Goal: Task Accomplishment & Management: Manage account settings

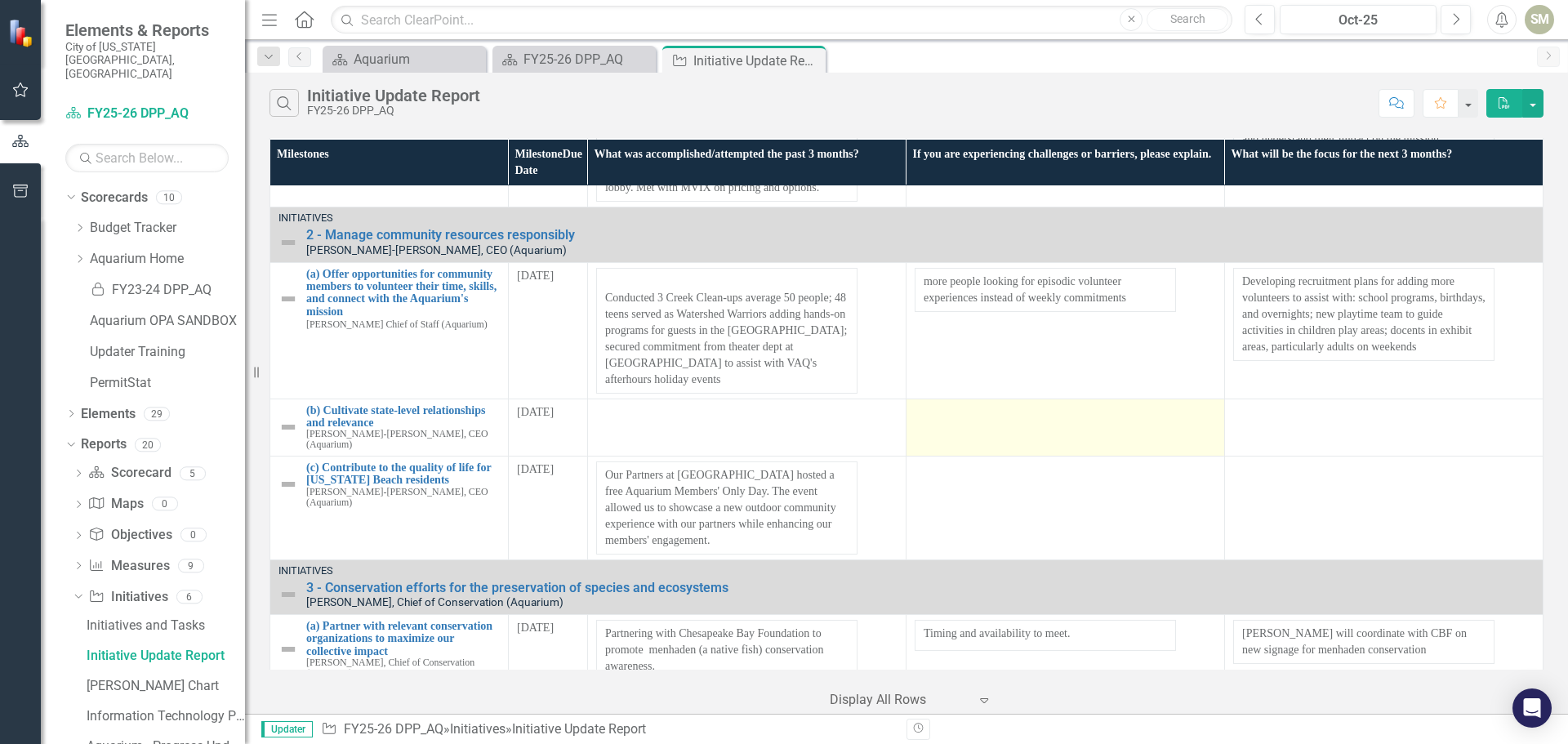
scroll to position [408, 0]
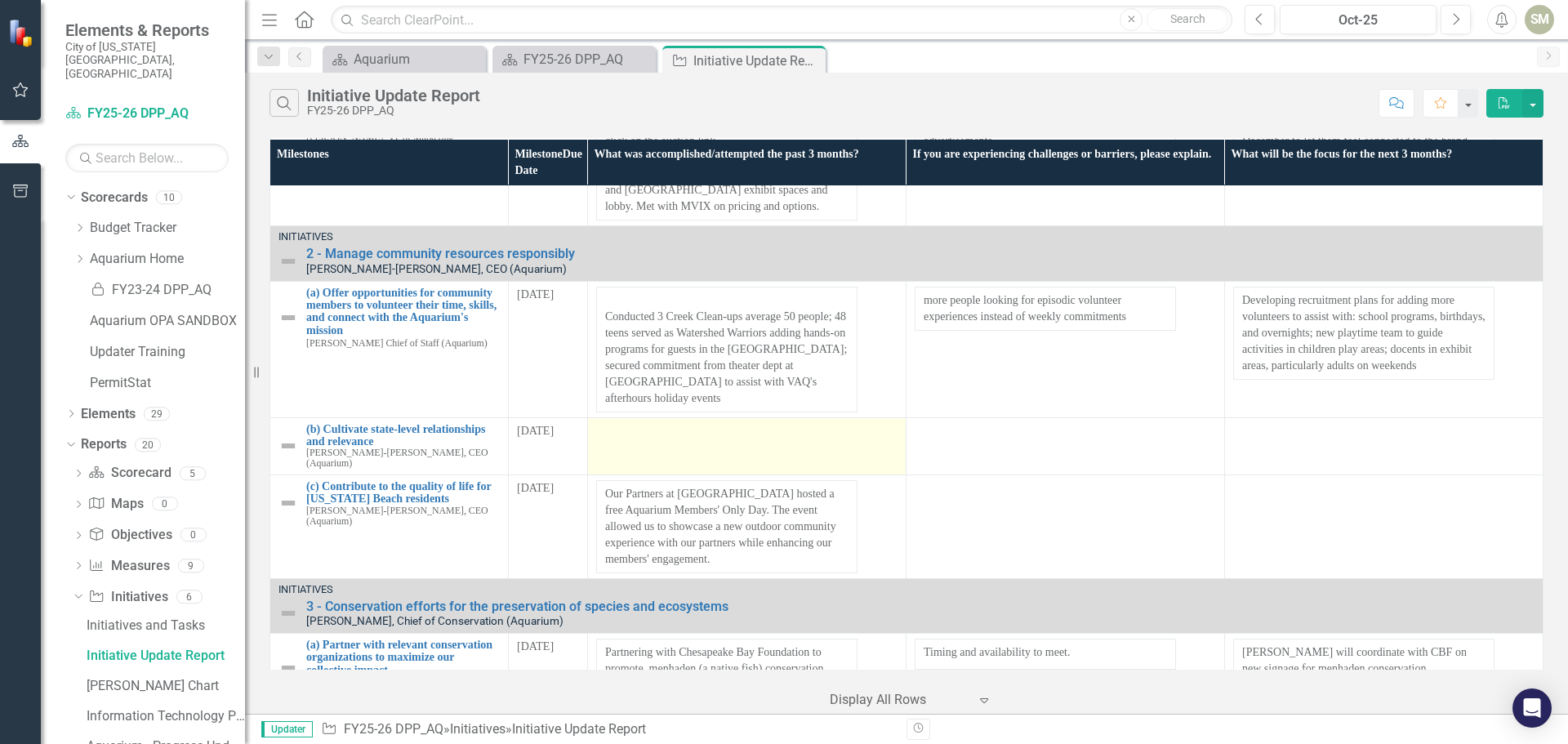
click at [768, 423] on div at bounding box center [747, 432] width 302 height 19
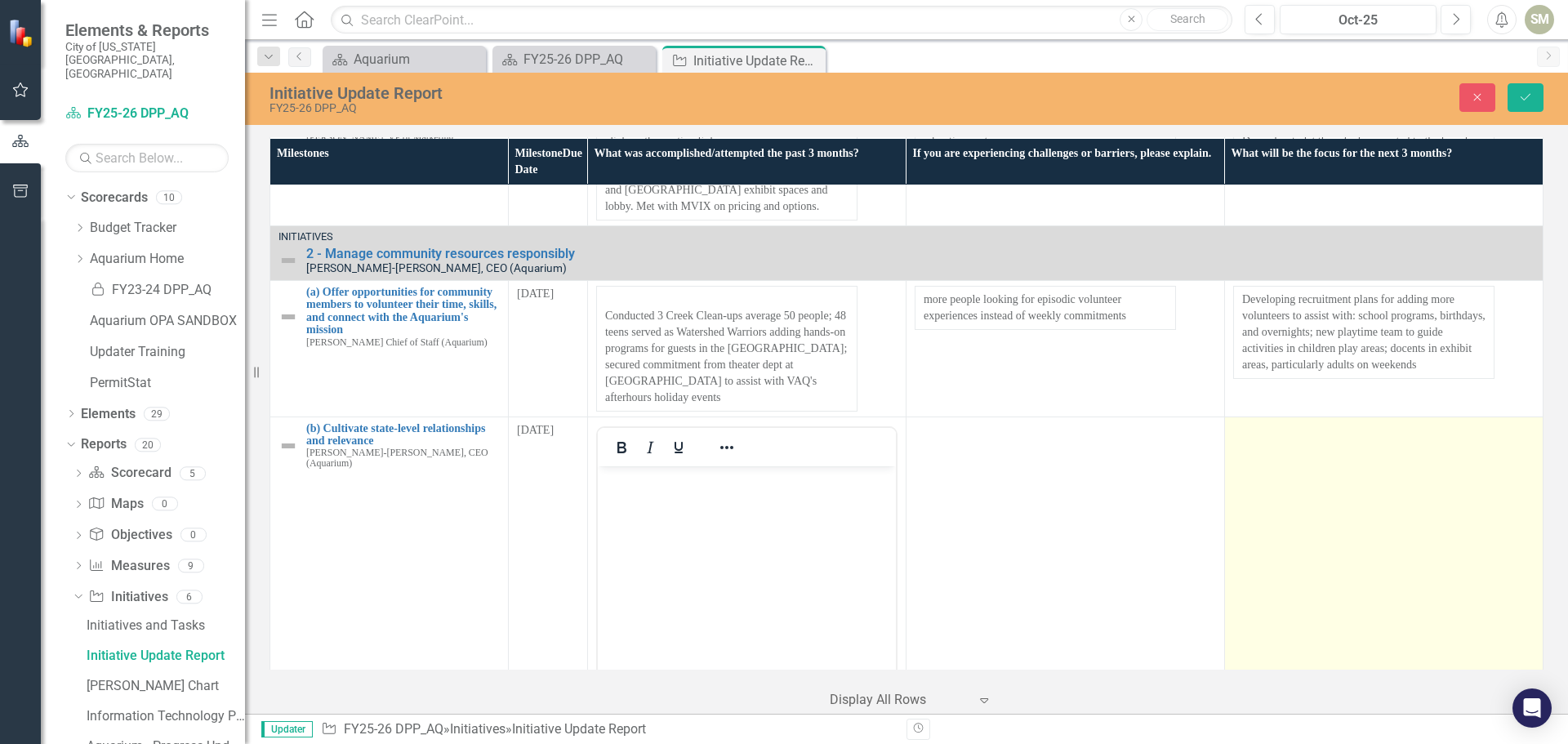
scroll to position [0, 0]
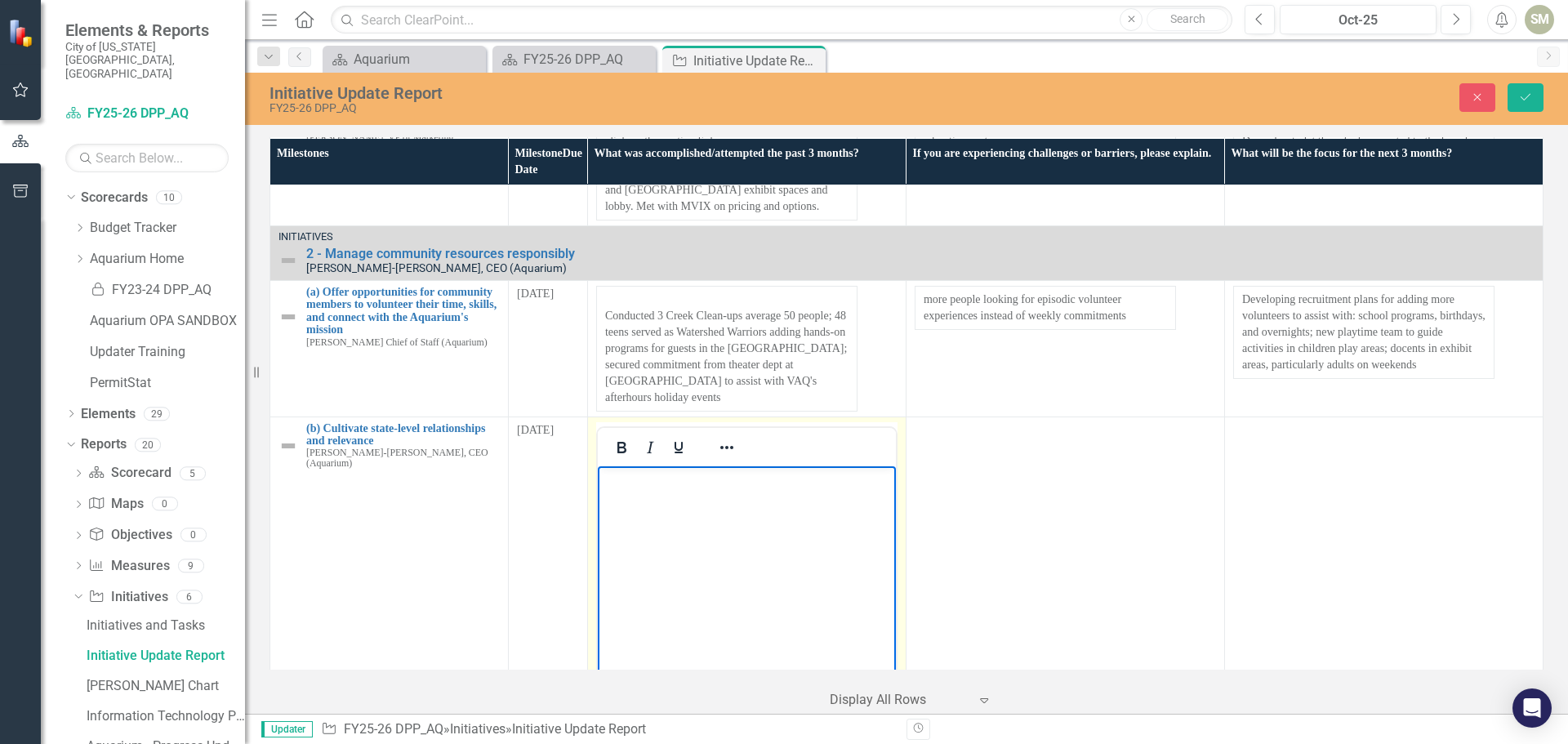
click at [634, 553] on body "Rich Text Area. Press ALT-0 for help." at bounding box center [746, 588] width 298 height 245
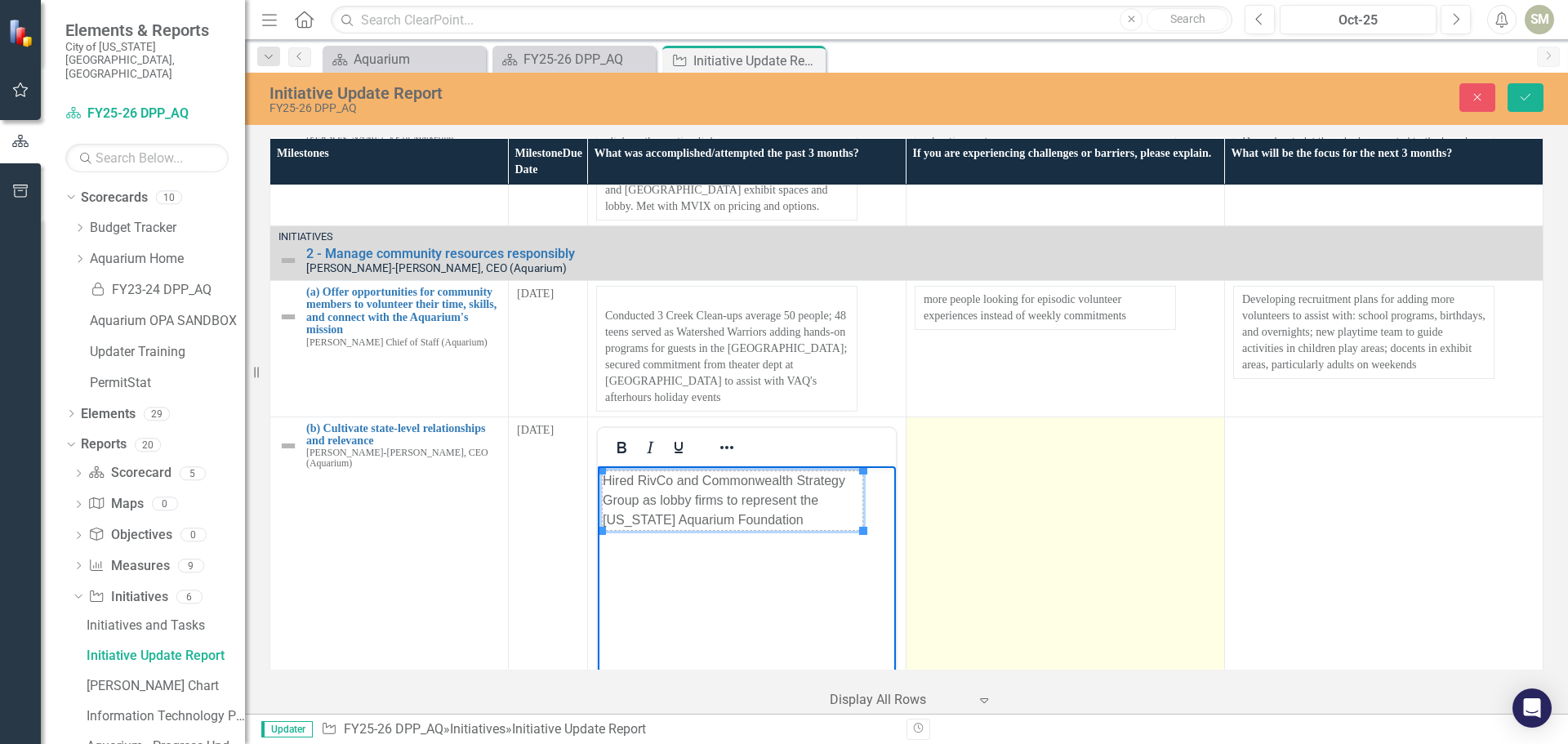
drag, startPoint x: 1020, startPoint y: 513, endPoint x: 1005, endPoint y: 511, distance: 15.1
click at [1020, 513] on td at bounding box center [1065, 610] width 319 height 386
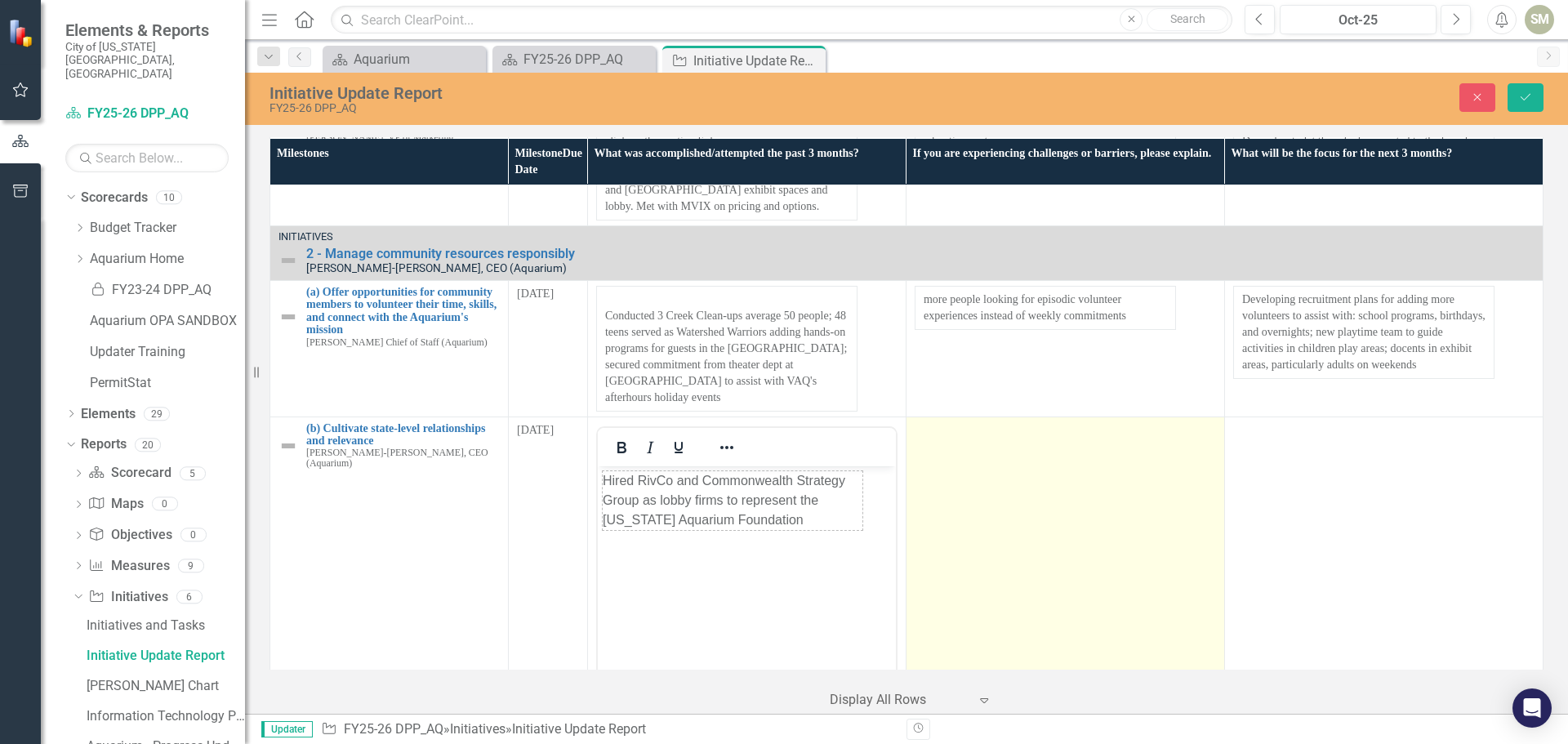
click at [985, 505] on td at bounding box center [1065, 610] width 319 height 386
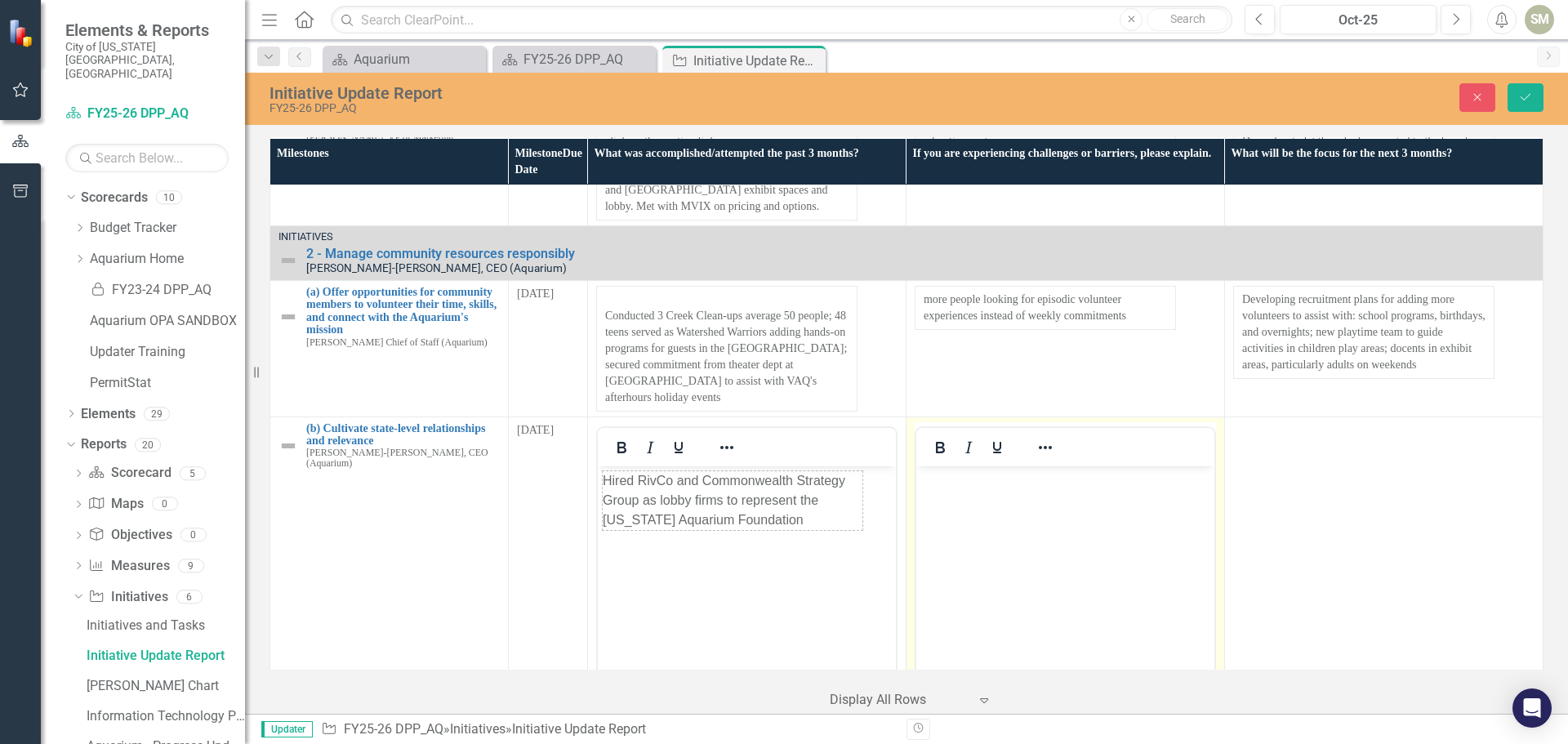
click at [989, 536] on body "Rich Text Area. Press ALT-0 for help." at bounding box center [1065, 588] width 298 height 245
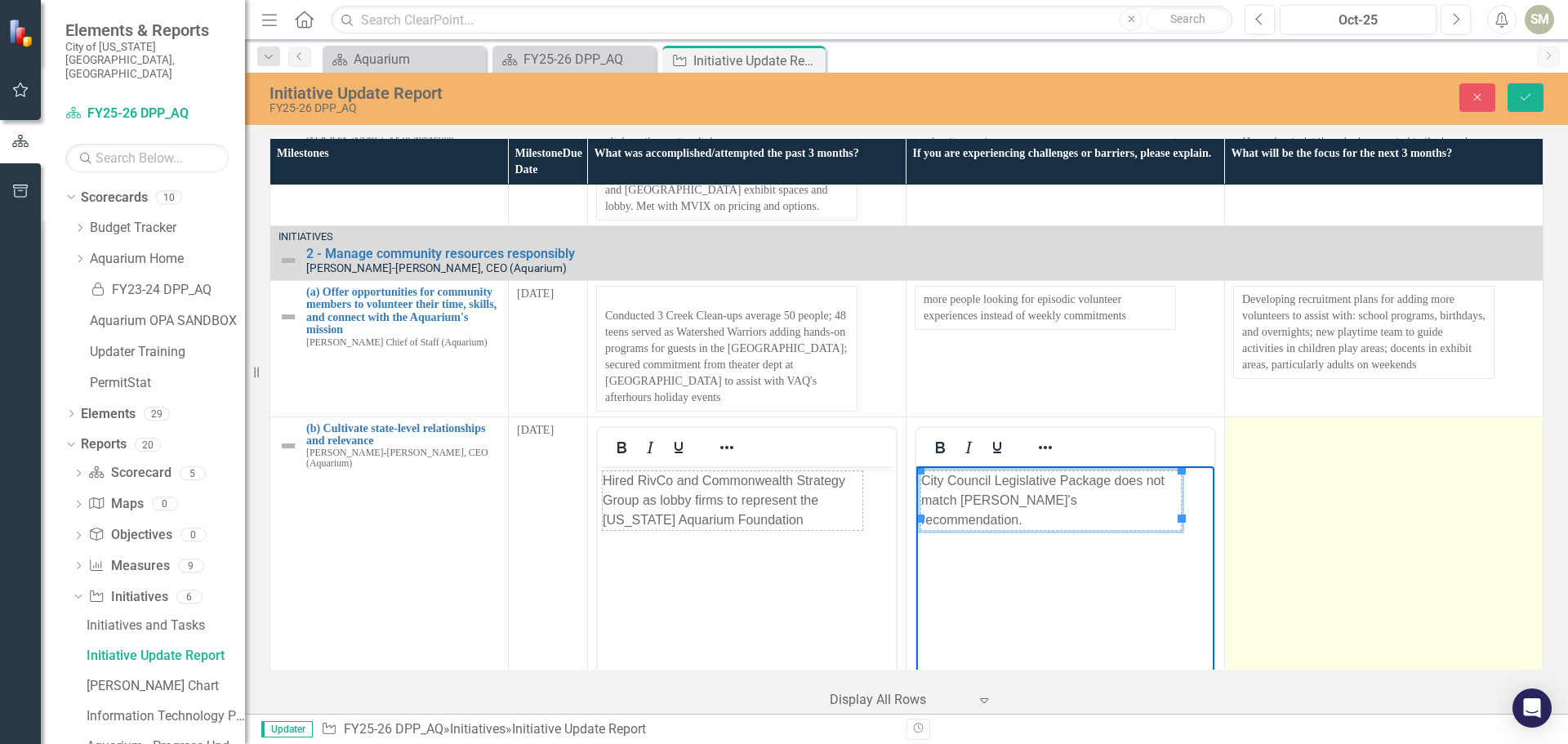
click at [1330, 484] on td at bounding box center [1383, 610] width 319 height 386
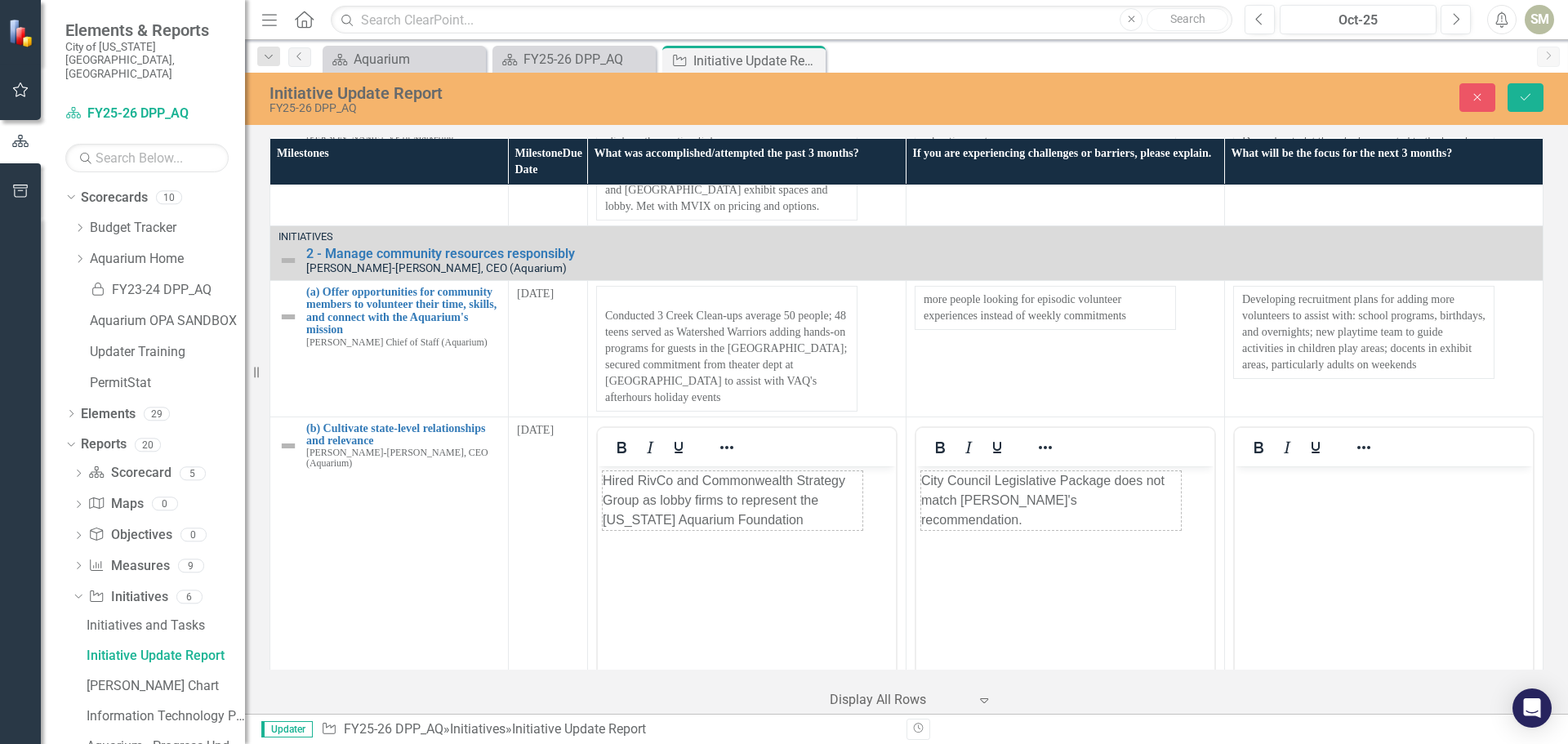
click at [1334, 532] on body "Rich Text Area. Press ALT-0 for help." at bounding box center [1383, 588] width 298 height 245
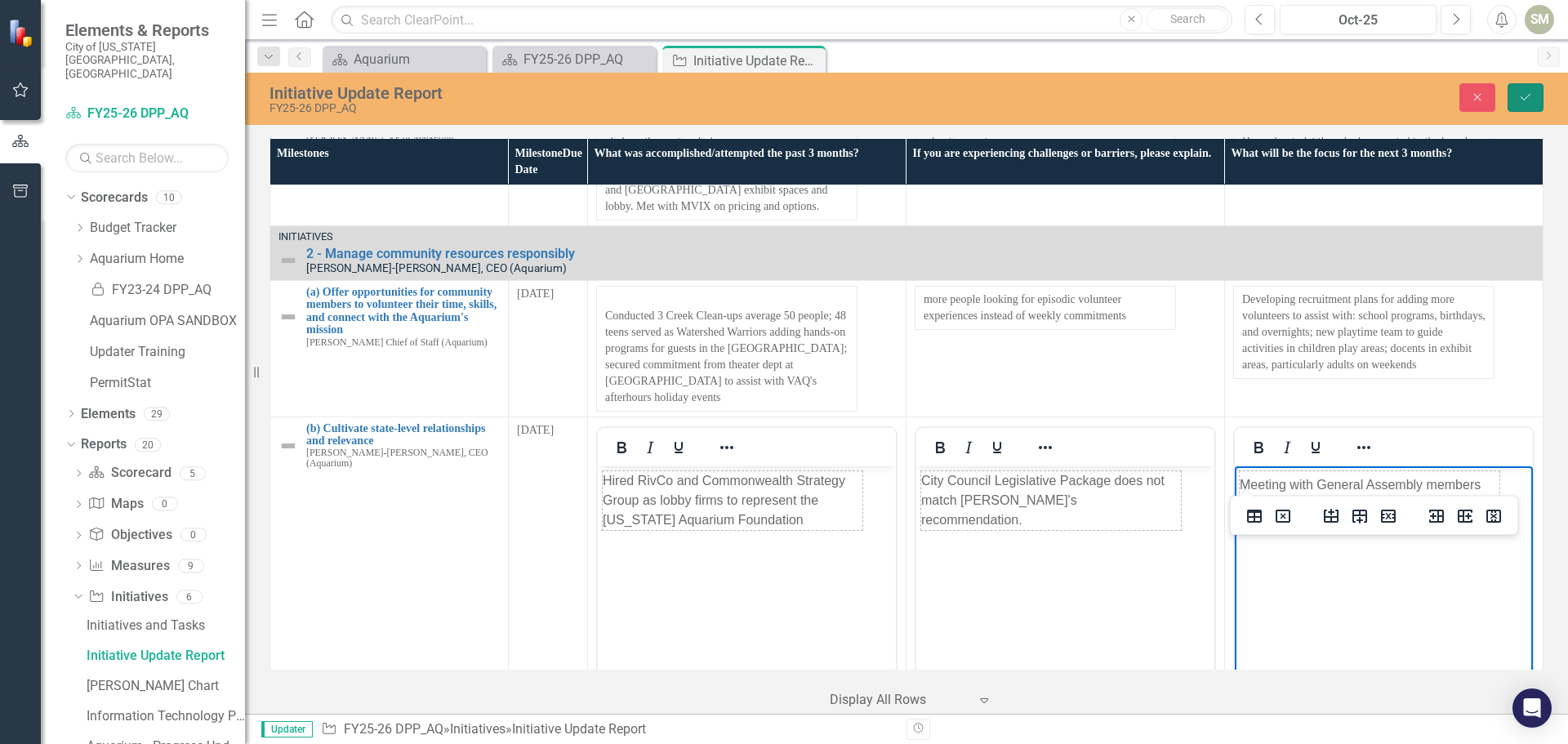
click at [1532, 95] on icon "Save" at bounding box center [1525, 97] width 14 height 11
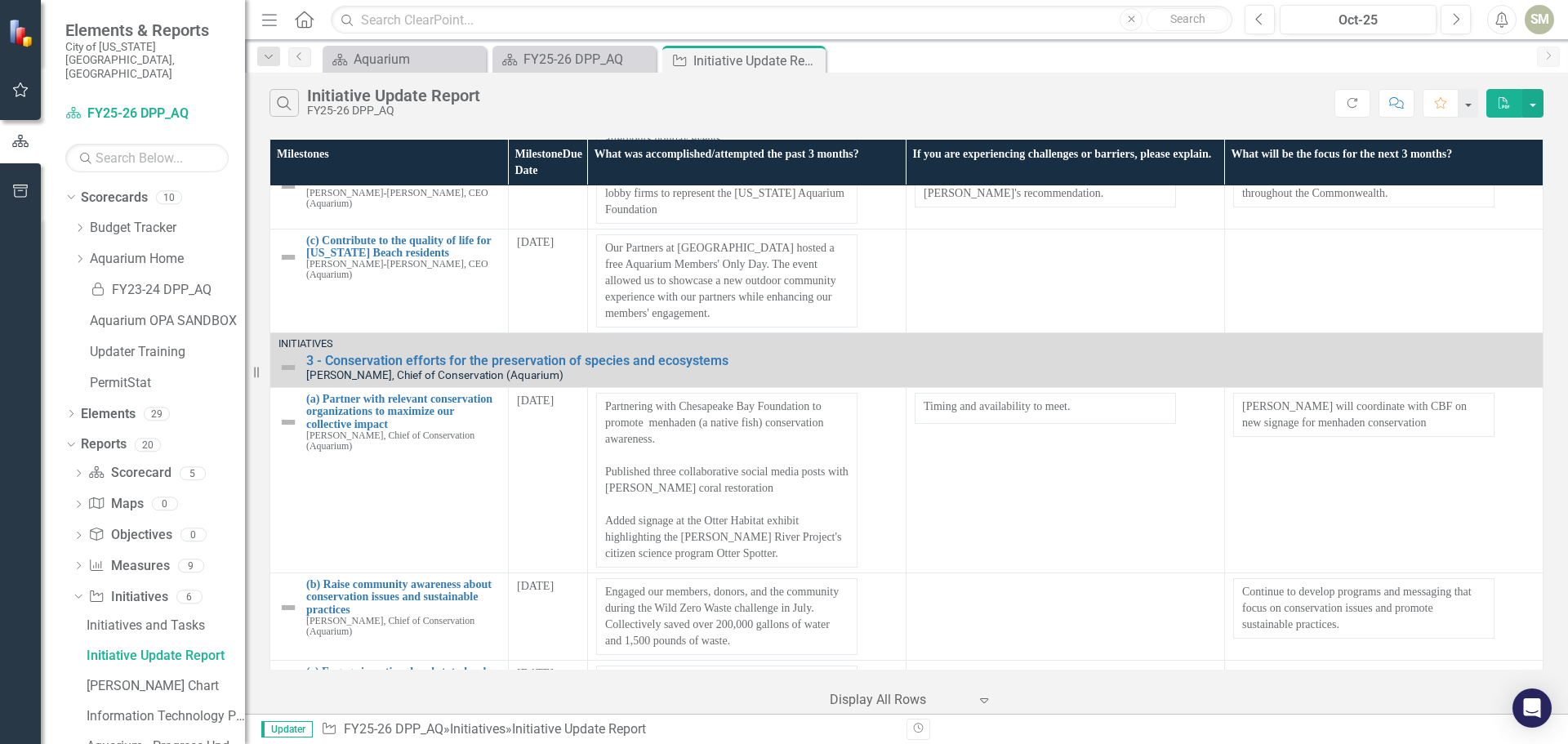
scroll to position [653, 0]
